Goal: Task Accomplishment & Management: Manage account settings

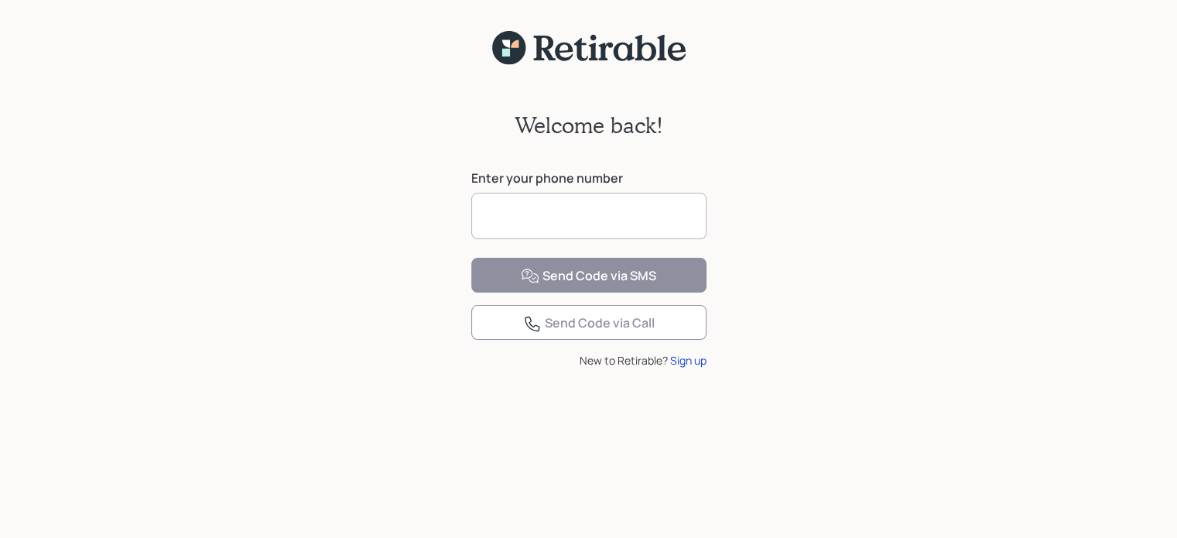
click at [627, 221] on input at bounding box center [588, 216] width 235 height 46
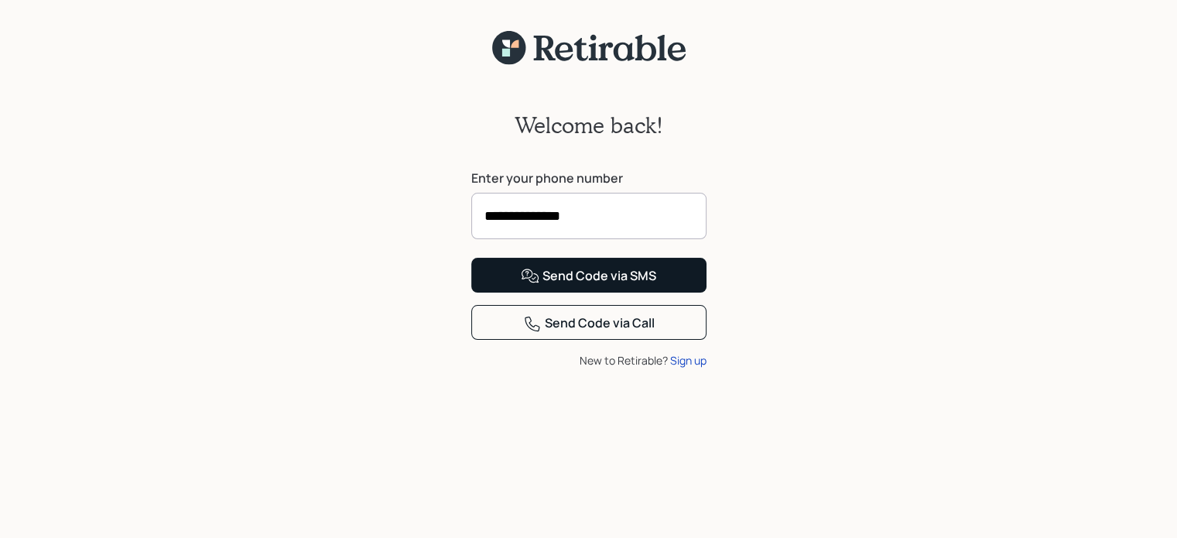
type input "**********"
click at [617, 286] on div "Send Code via SMS" at bounding box center [588, 276] width 135 height 19
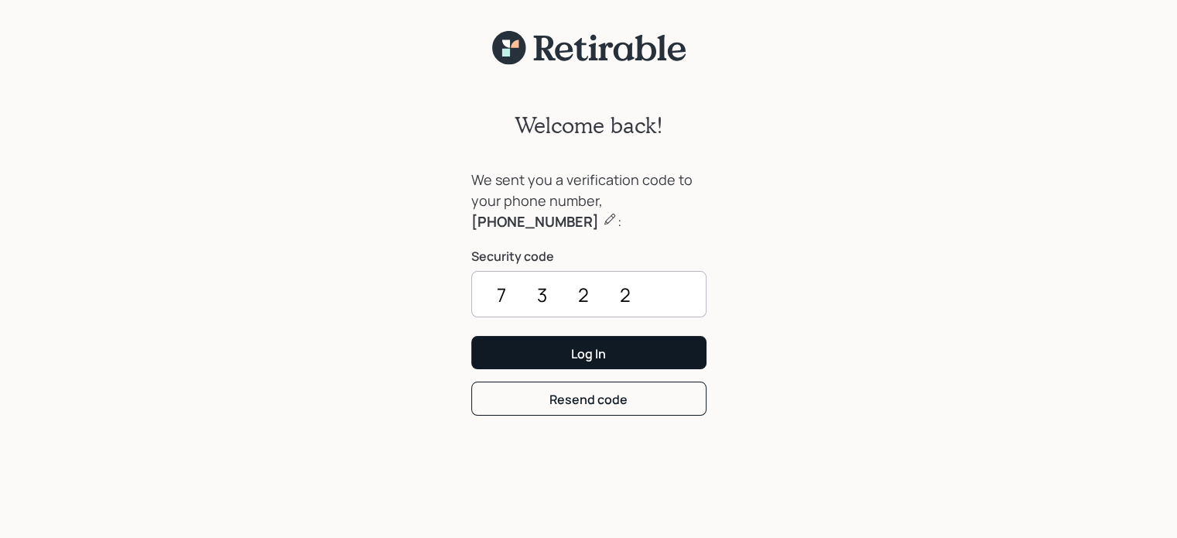
type input "7322"
click at [616, 356] on button "Log In" at bounding box center [588, 352] width 235 height 33
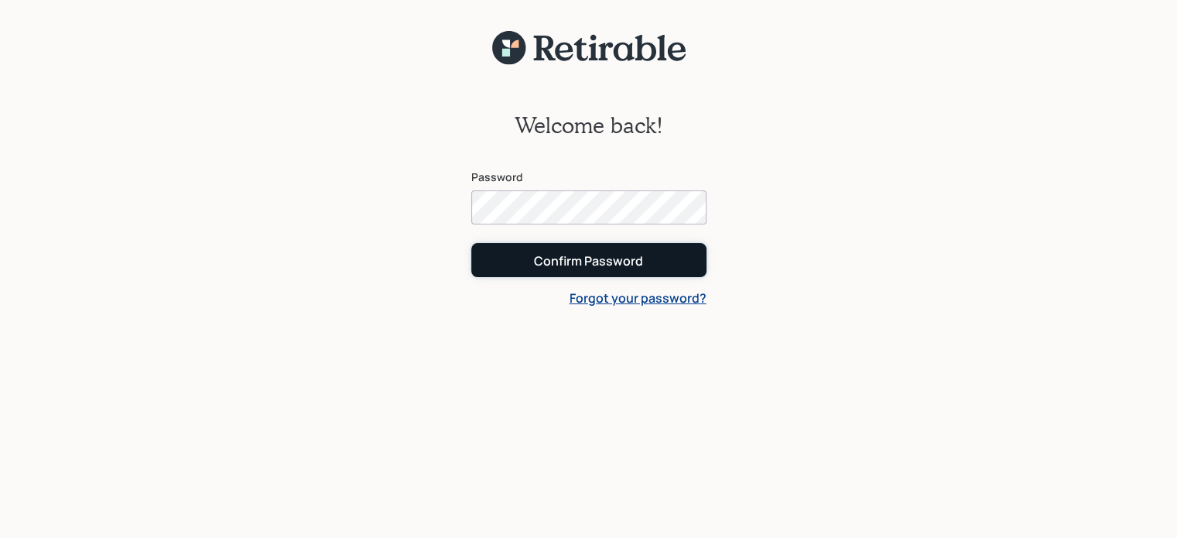
click at [618, 262] on div "Confirm Password" at bounding box center [588, 260] width 109 height 17
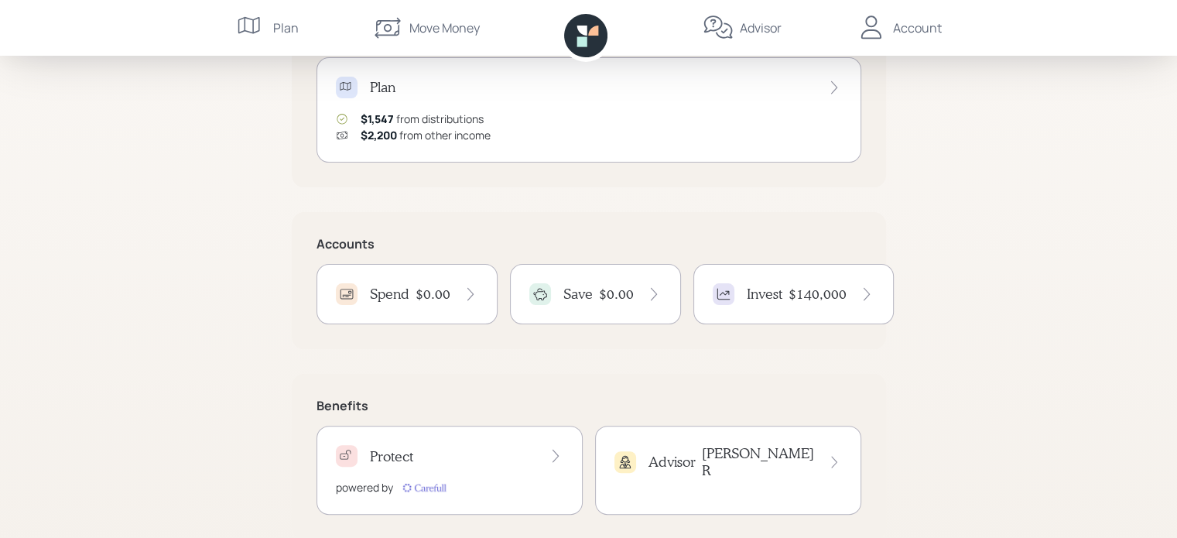
scroll to position [362, 0]
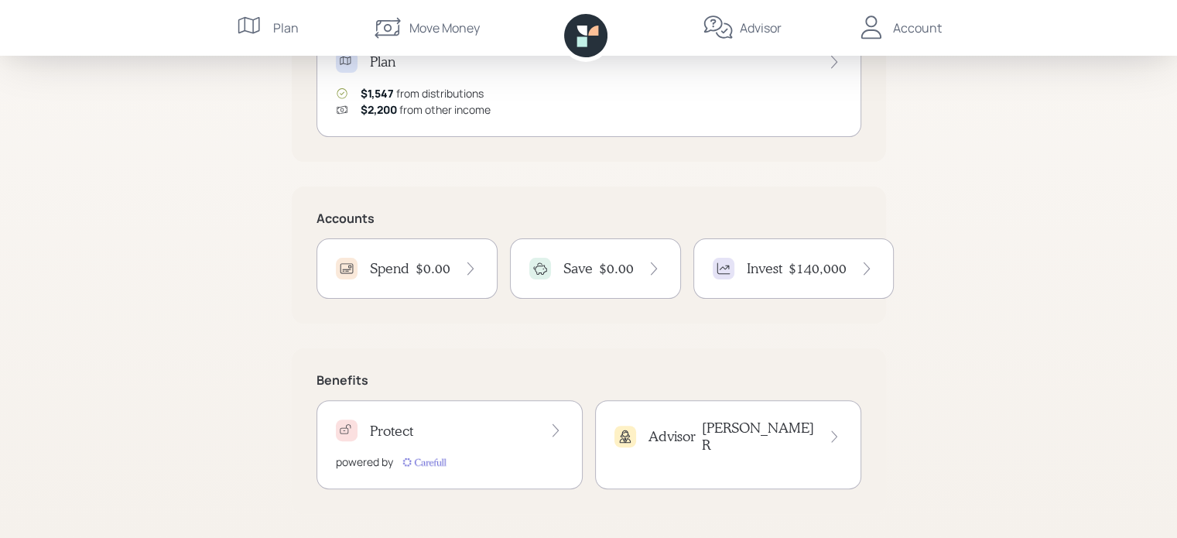
click at [604, 271] on h4 "$0.00" at bounding box center [616, 268] width 35 height 17
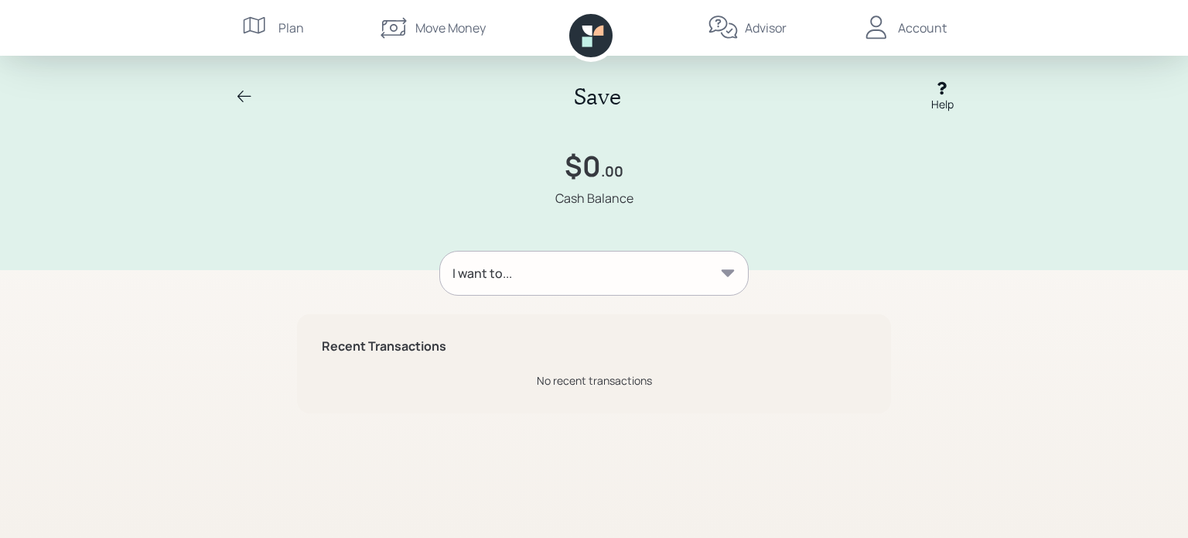
click at [662, 282] on div "I want to..." at bounding box center [594, 272] width 308 height 43
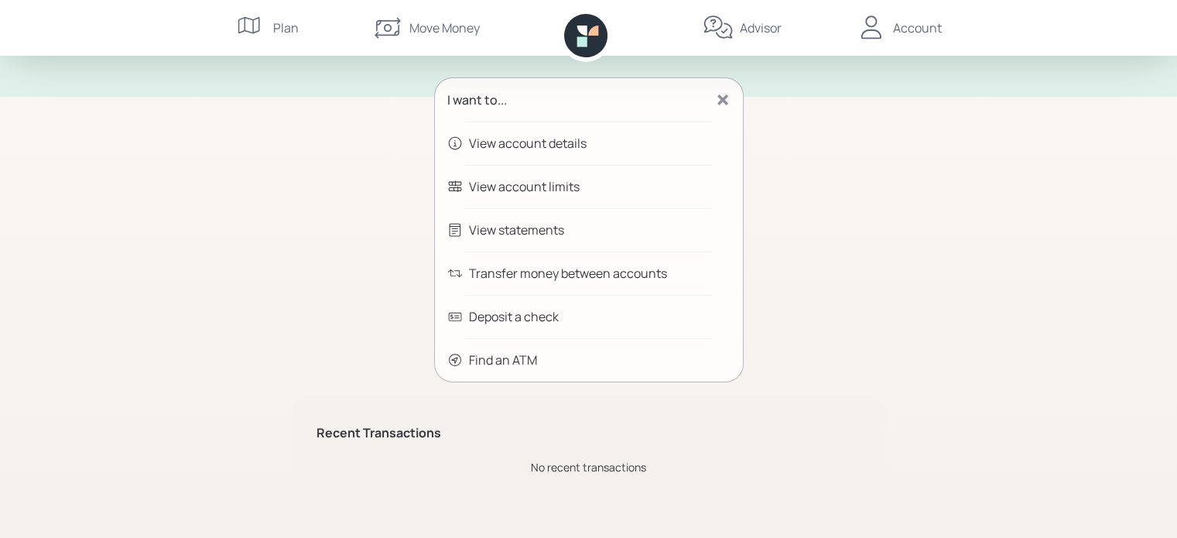
scroll to position [179, 0]
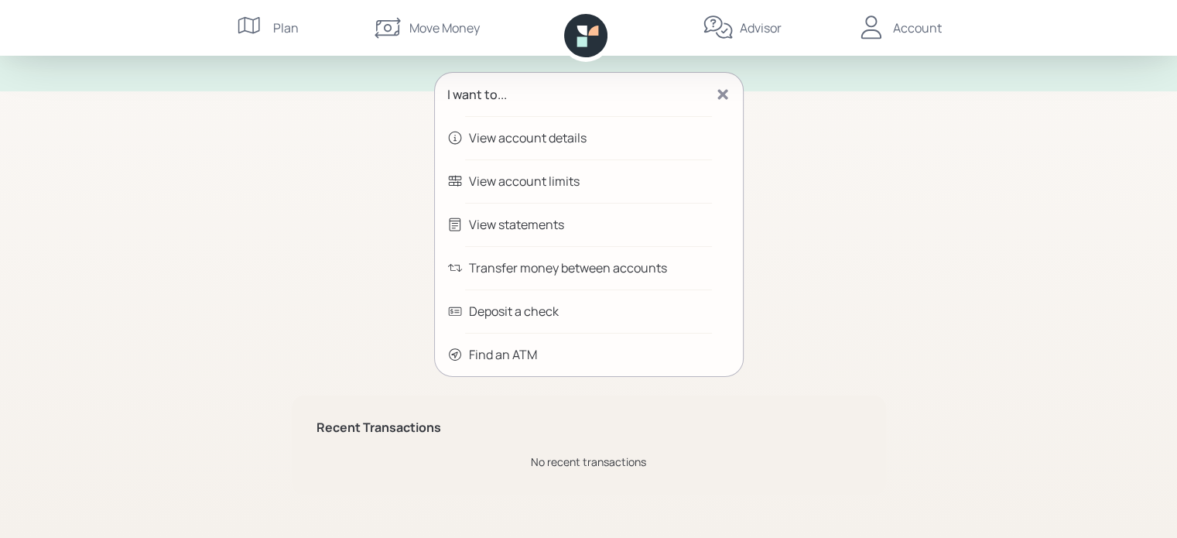
click at [633, 267] on div "Transfer money between accounts" at bounding box center [568, 267] width 198 height 19
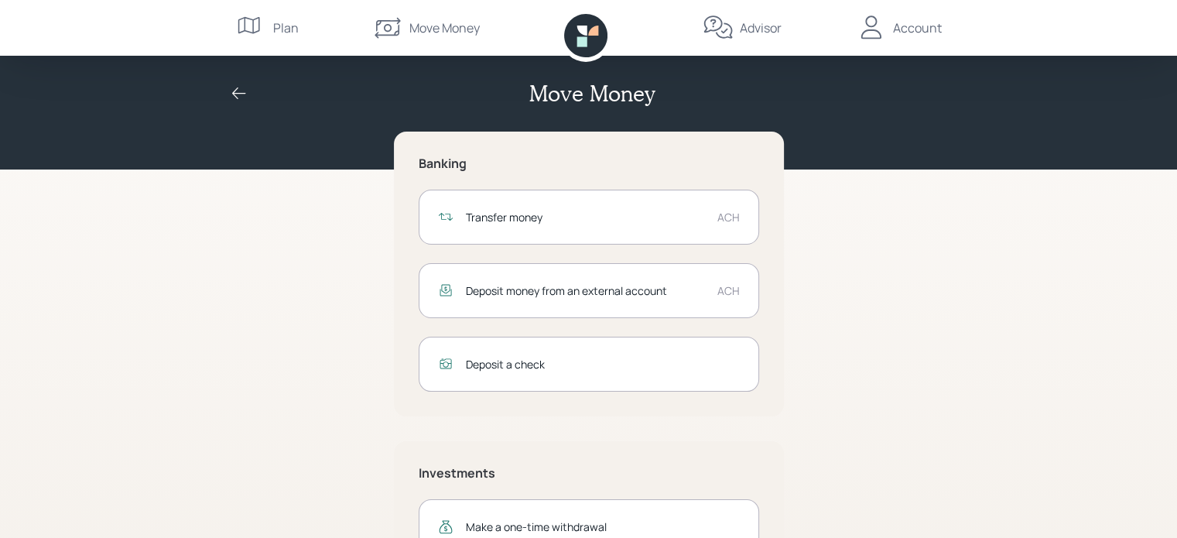
click at [284, 26] on div "Plan" at bounding box center [286, 28] width 26 height 19
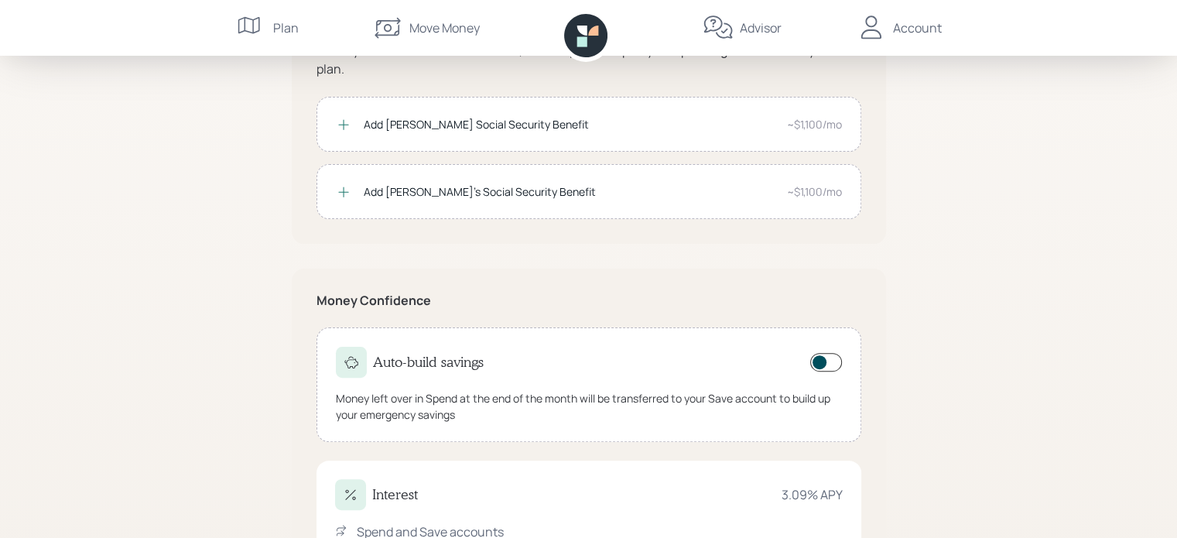
scroll to position [452, 0]
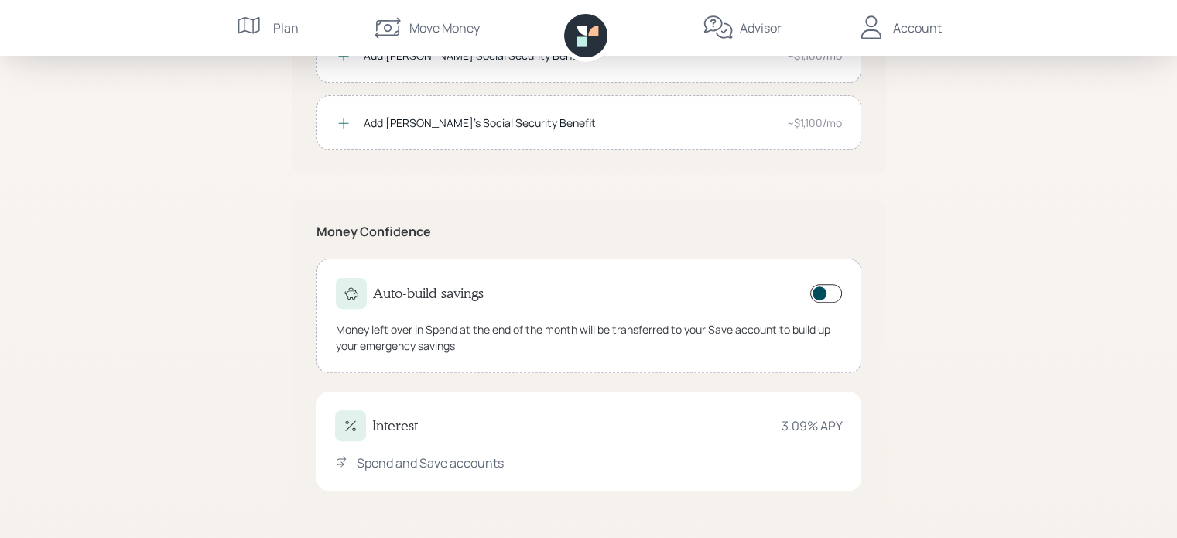
click at [535, 420] on div "Interest 3.09 % APY" at bounding box center [589, 425] width 508 height 31
click at [368, 426] on div "Interest" at bounding box center [376, 425] width 83 height 31
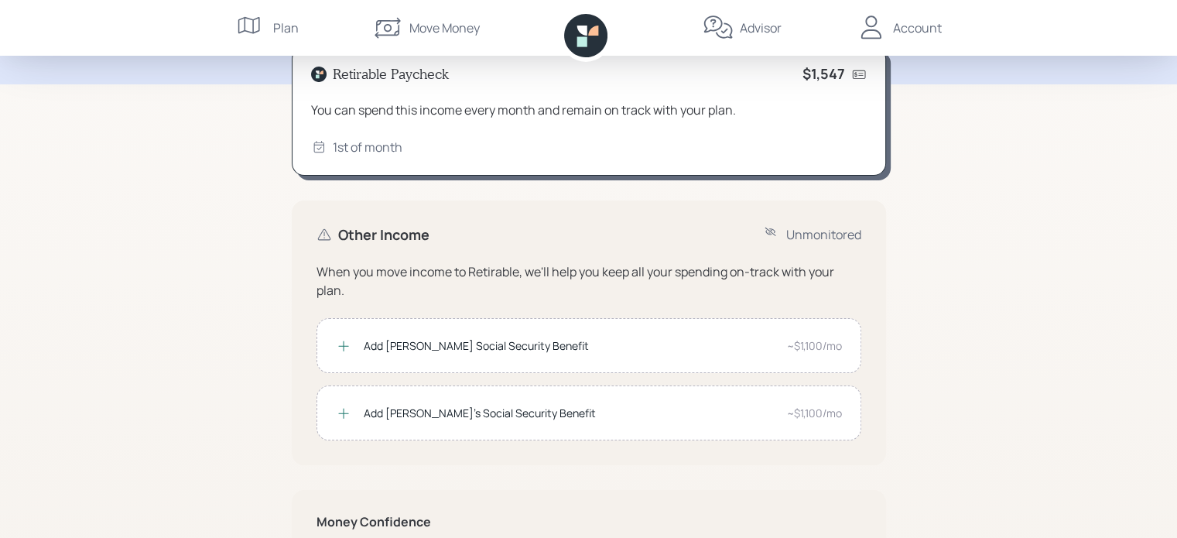
scroll to position [0, 0]
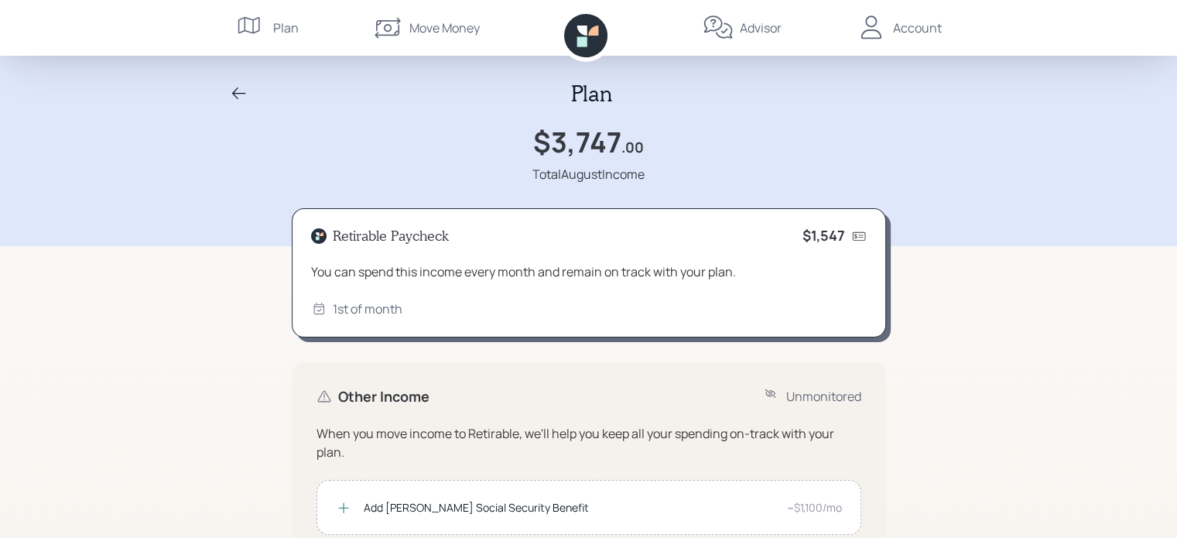
click at [240, 98] on icon at bounding box center [239, 93] width 19 height 19
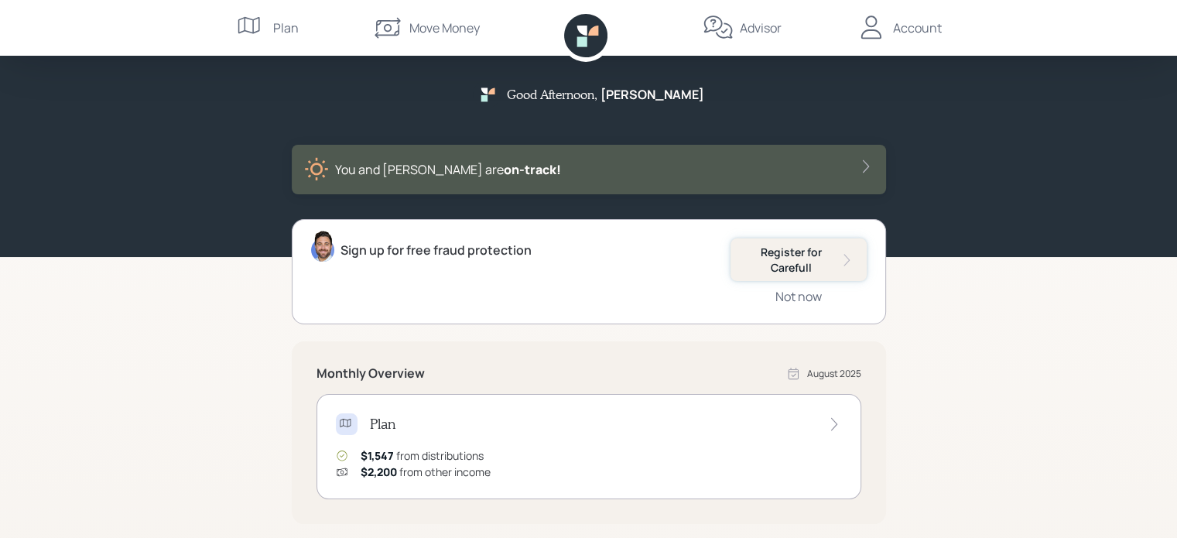
click at [816, 262] on div "Register for Carefull" at bounding box center [798, 260] width 111 height 30
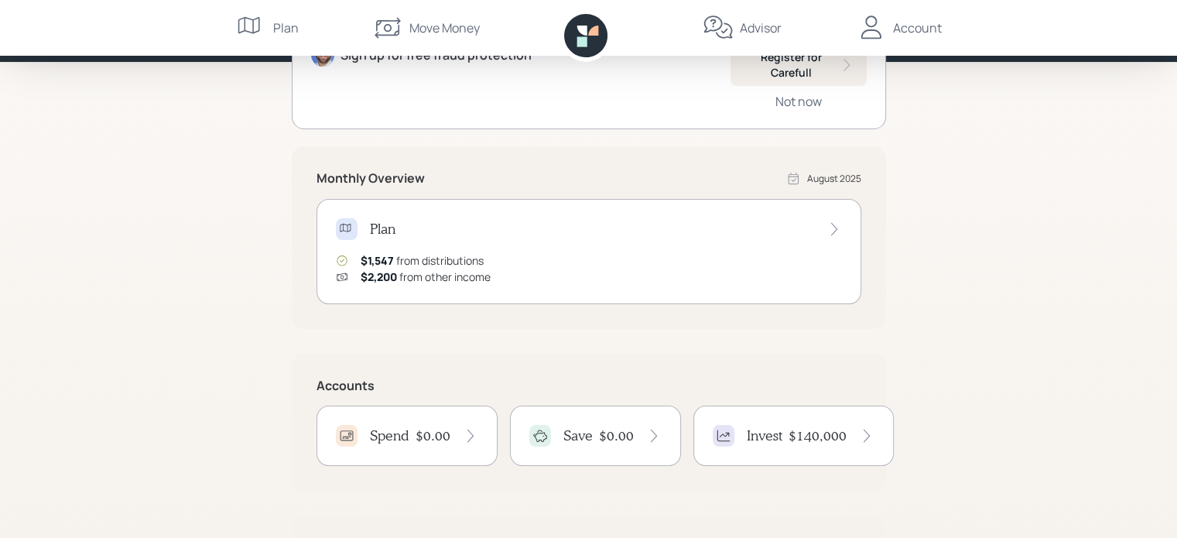
scroll to position [362, 0]
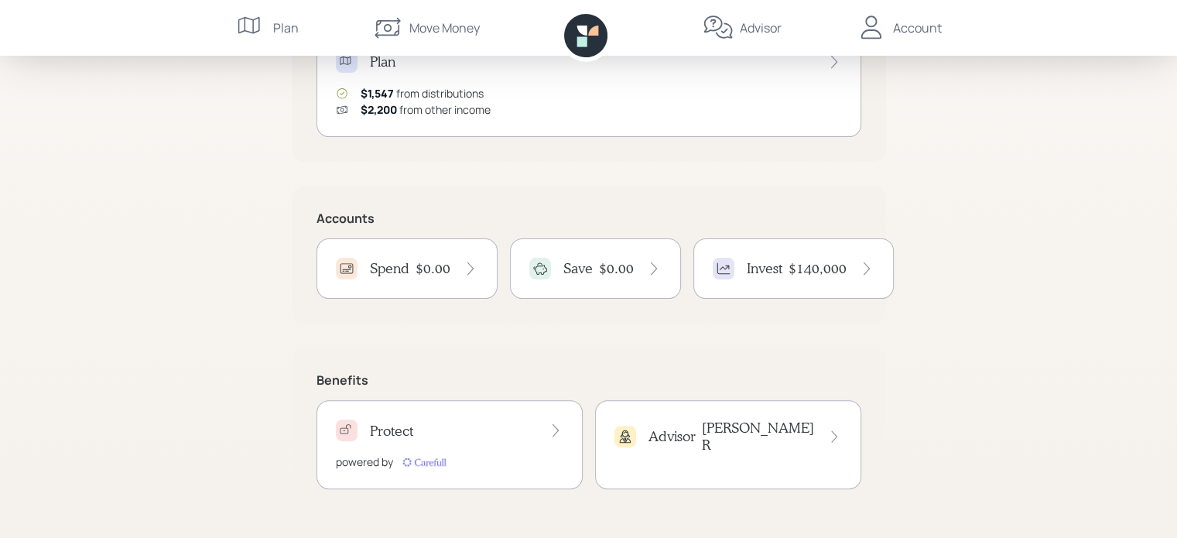
click at [580, 271] on h4 "Save" at bounding box center [577, 268] width 29 height 17
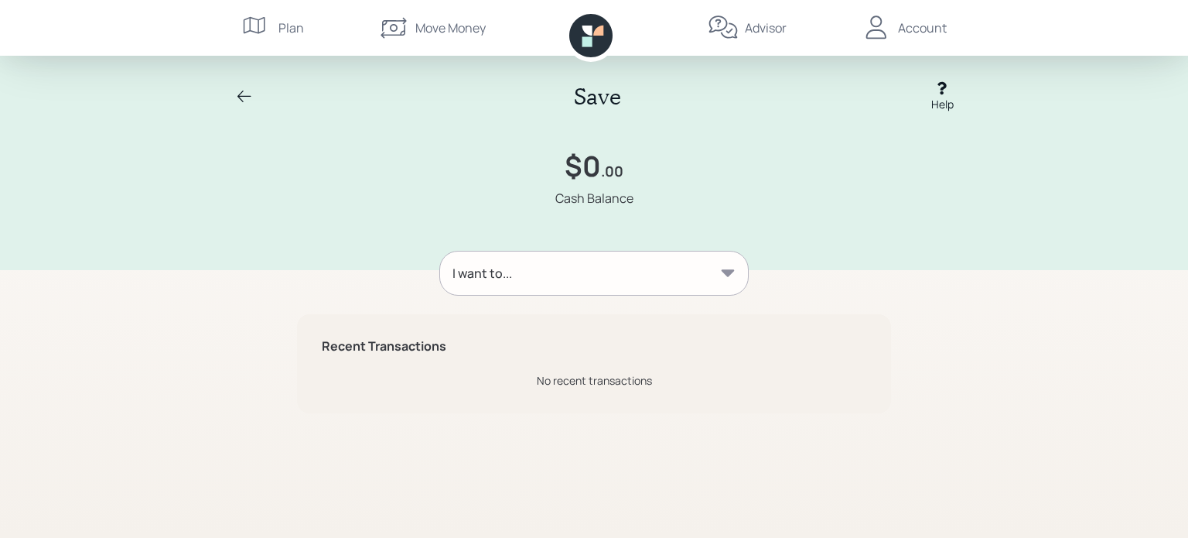
click at [579, 272] on div "I want to..." at bounding box center [594, 272] width 308 height 43
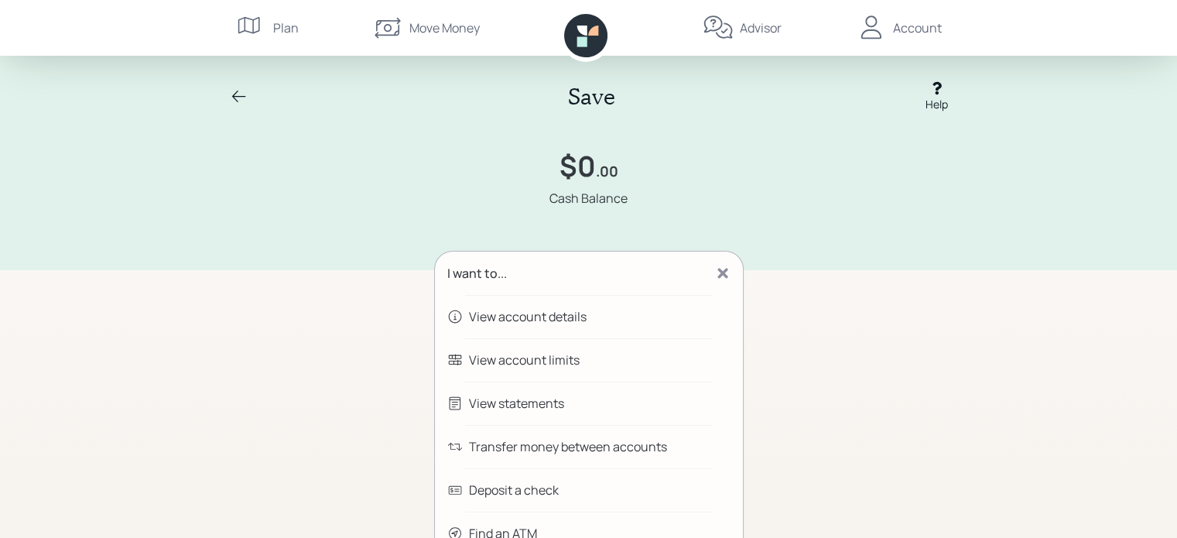
scroll to position [179, 0]
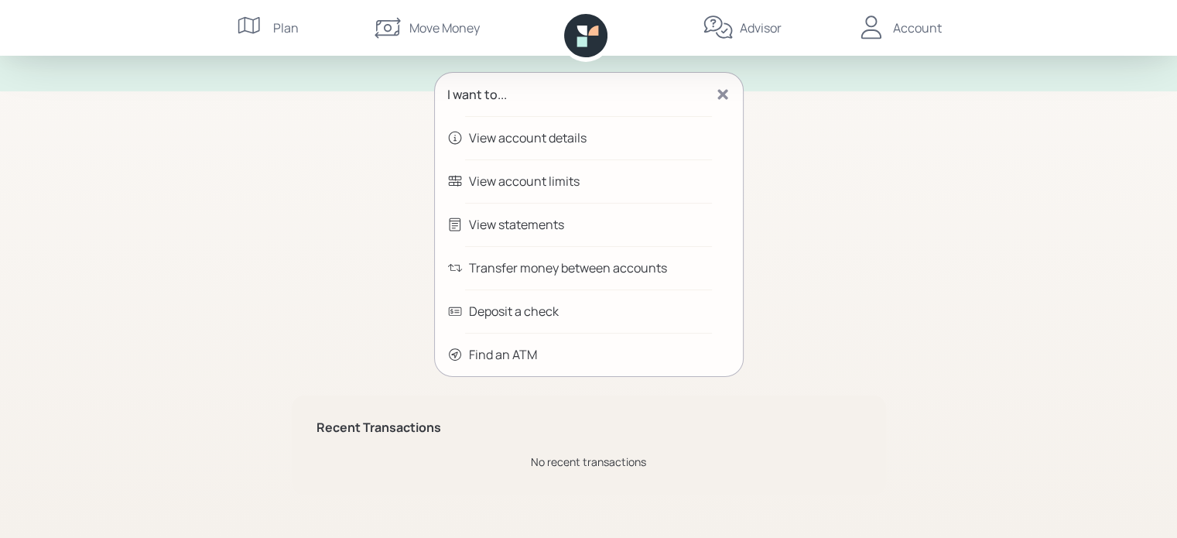
click at [569, 268] on div "Transfer money between accounts" at bounding box center [568, 267] width 198 height 19
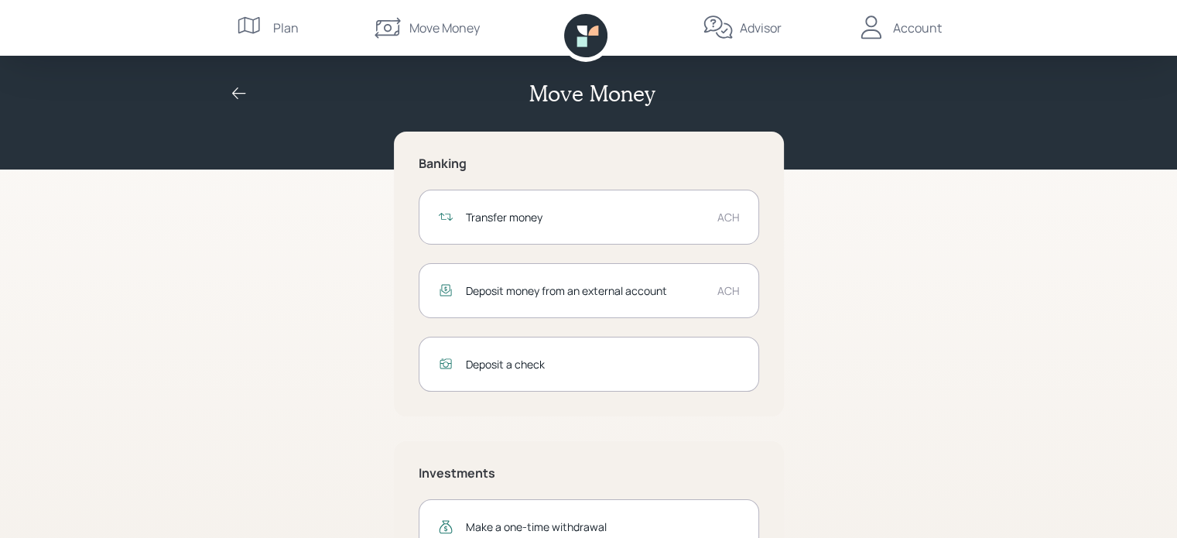
click at [946, 135] on div "Move Money" at bounding box center [588, 85] width 743 height 120
click at [922, 32] on div "Account" at bounding box center [917, 28] width 49 height 19
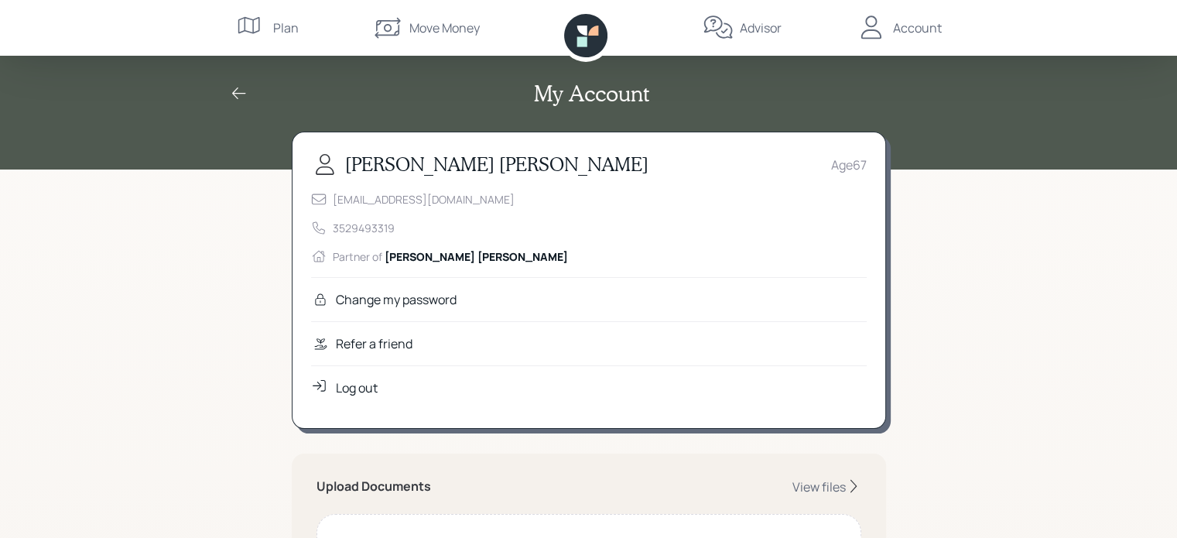
click at [367, 388] on div "Log out" at bounding box center [357, 387] width 42 height 19
